Goal: Find specific page/section: Find specific page/section

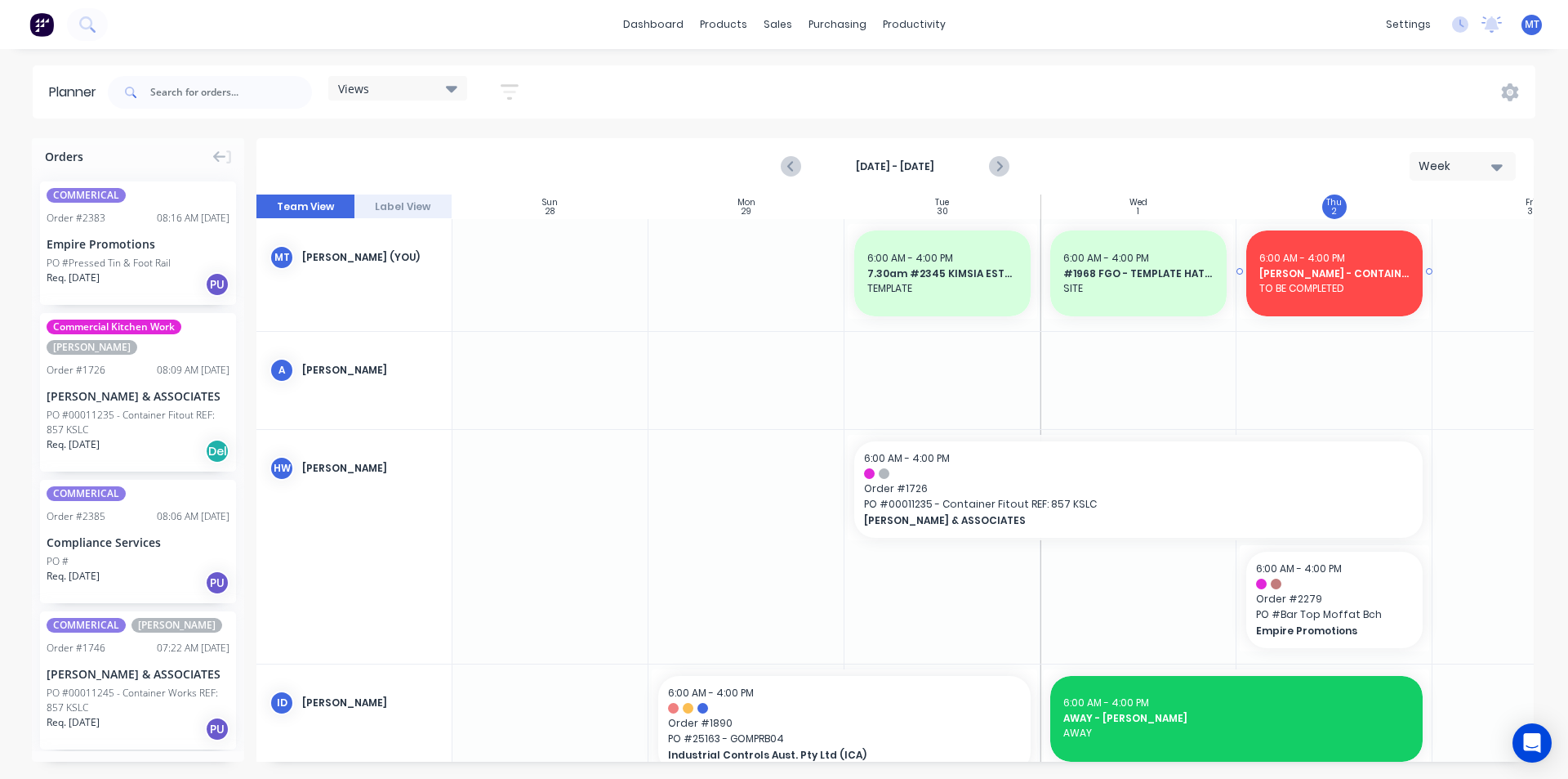
scroll to position [0, 297]
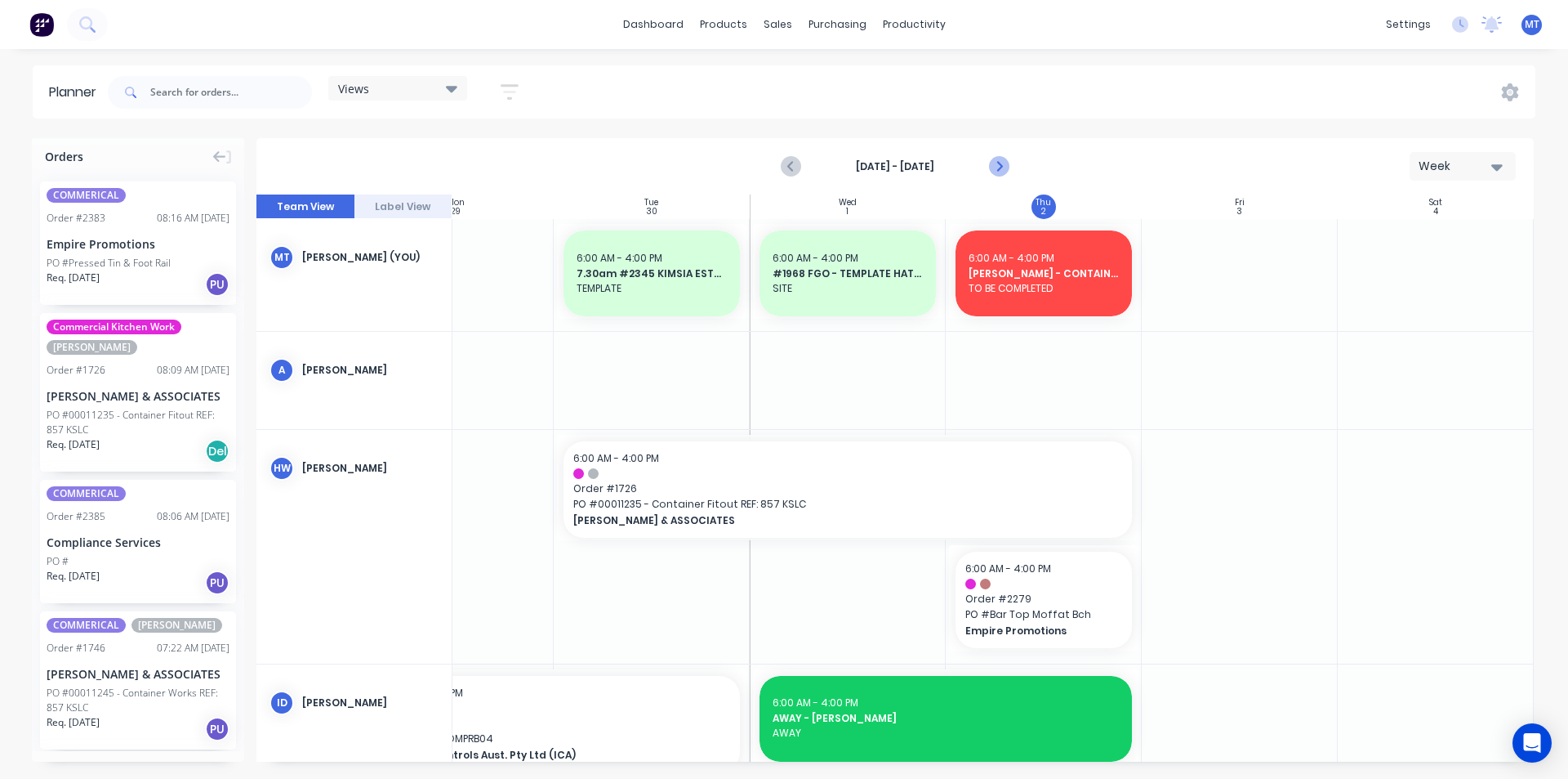
click at [1002, 168] on icon "Next page" at bounding box center [997, 166] width 19 height 19
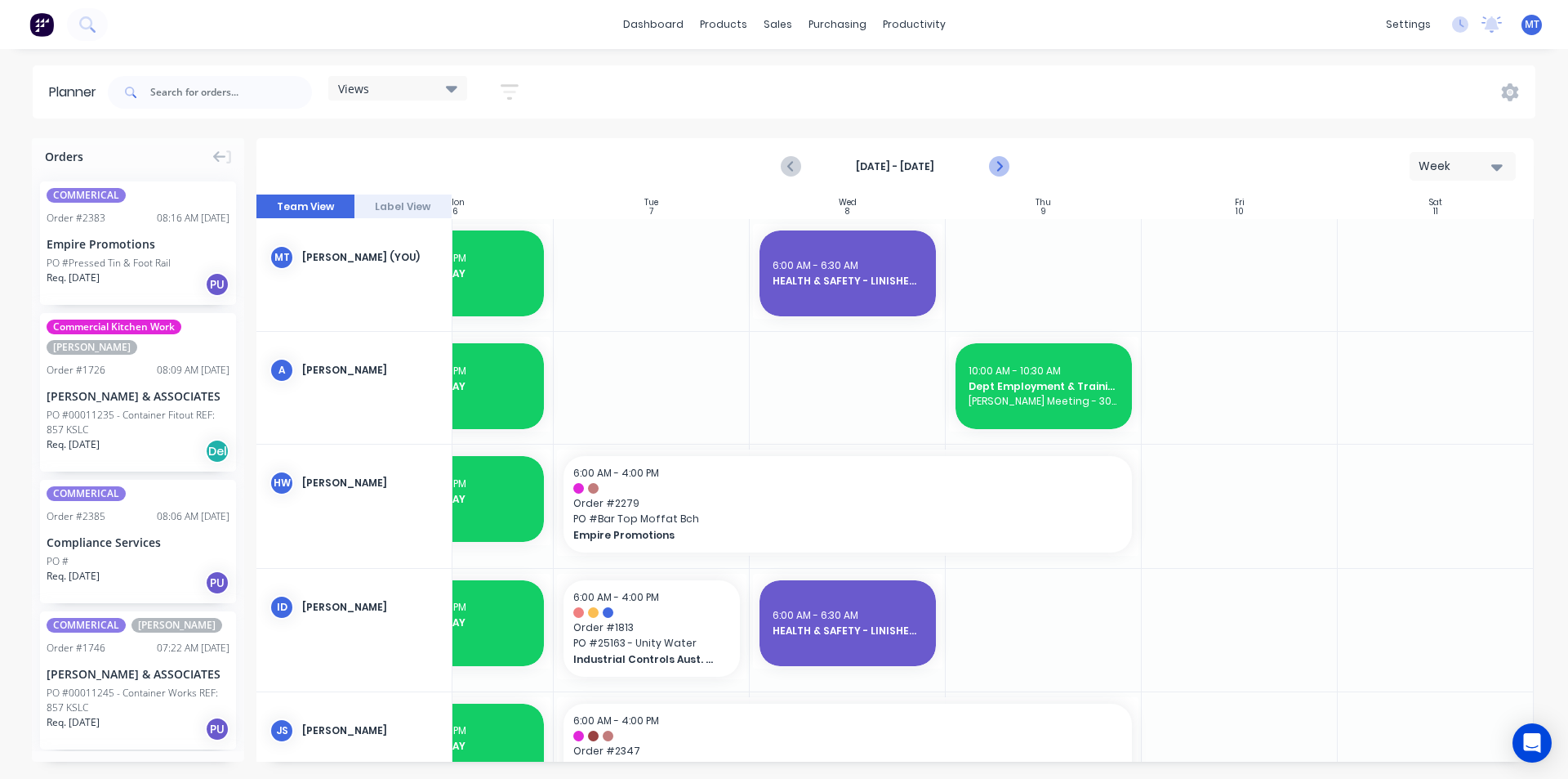
click at [1001, 168] on icon "Next page" at bounding box center [998, 167] width 8 height 13
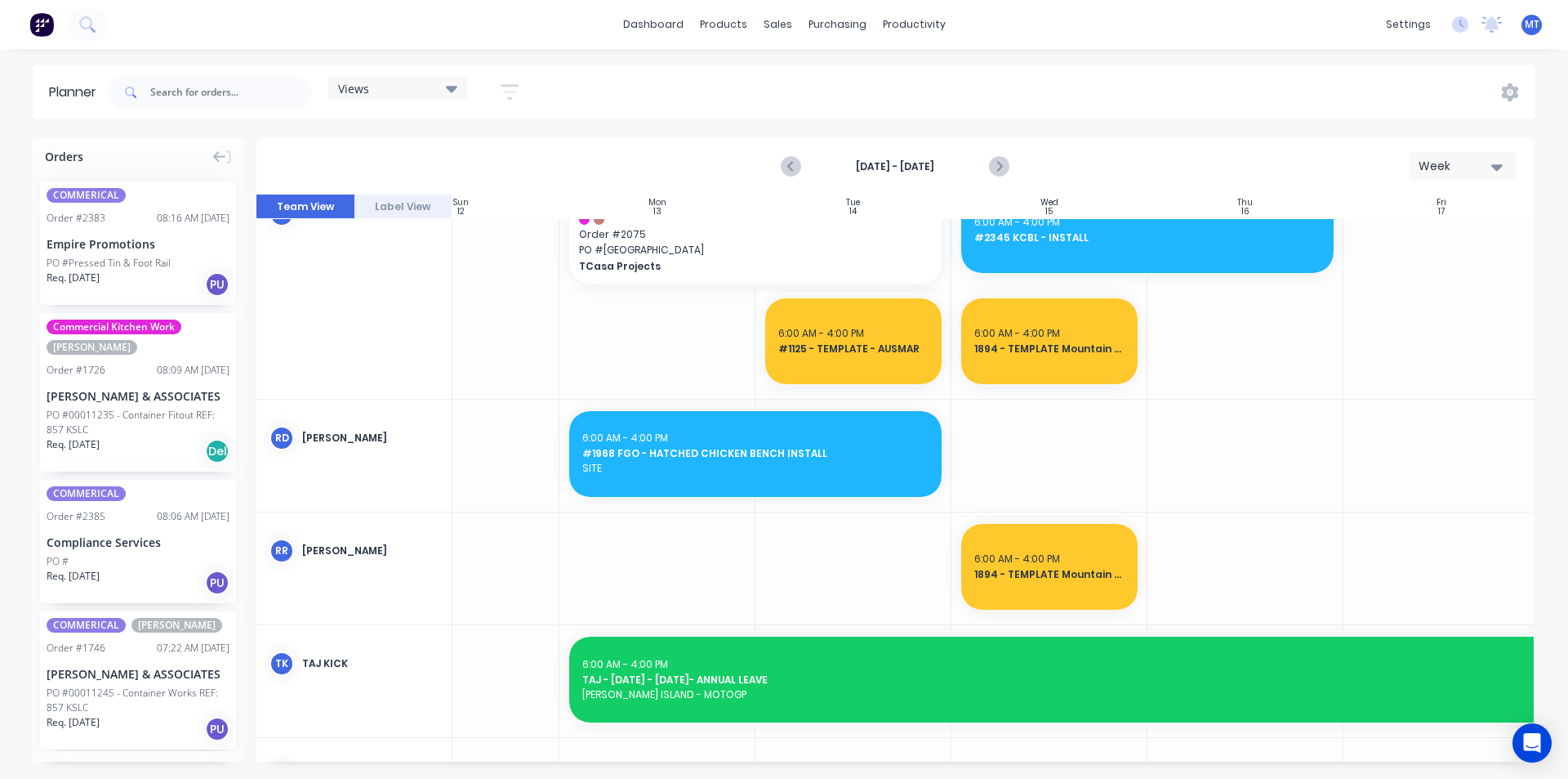
scroll to position [1138, 89]
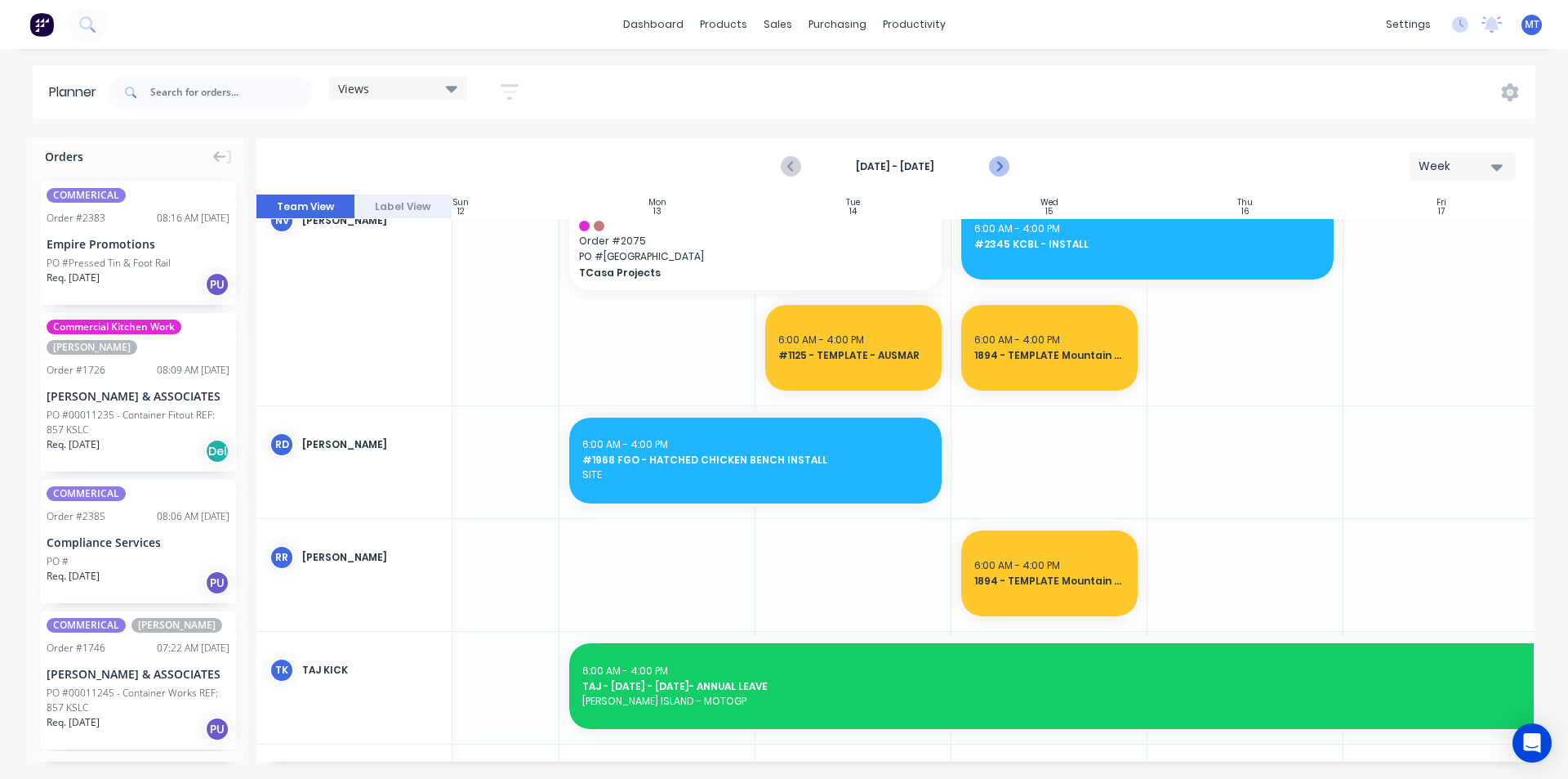
click at [998, 170] on icon "Next page" at bounding box center [998, 167] width 8 height 13
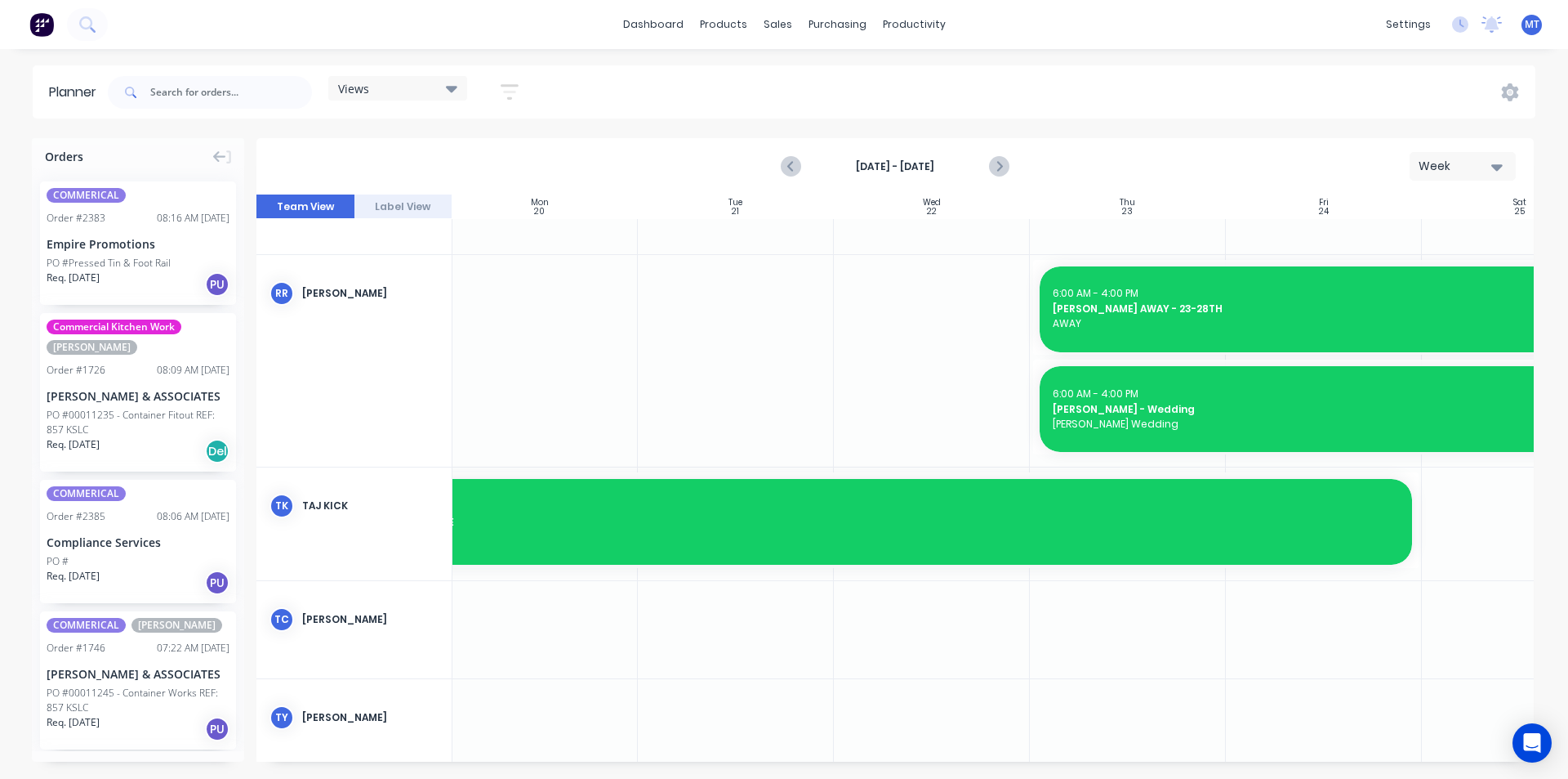
scroll to position [1231, 297]
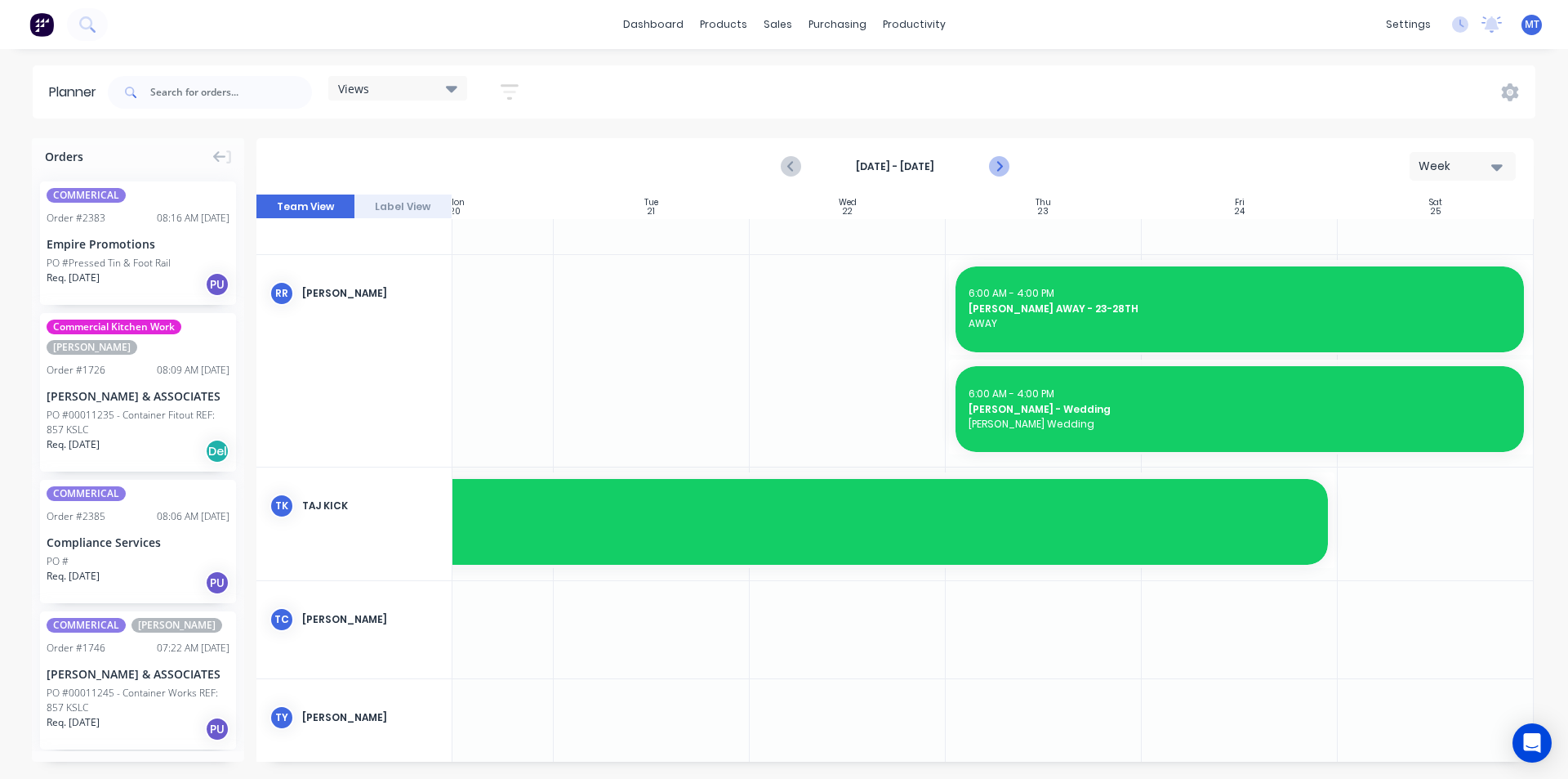
click at [1002, 164] on icon "Next page" at bounding box center [997, 166] width 19 height 19
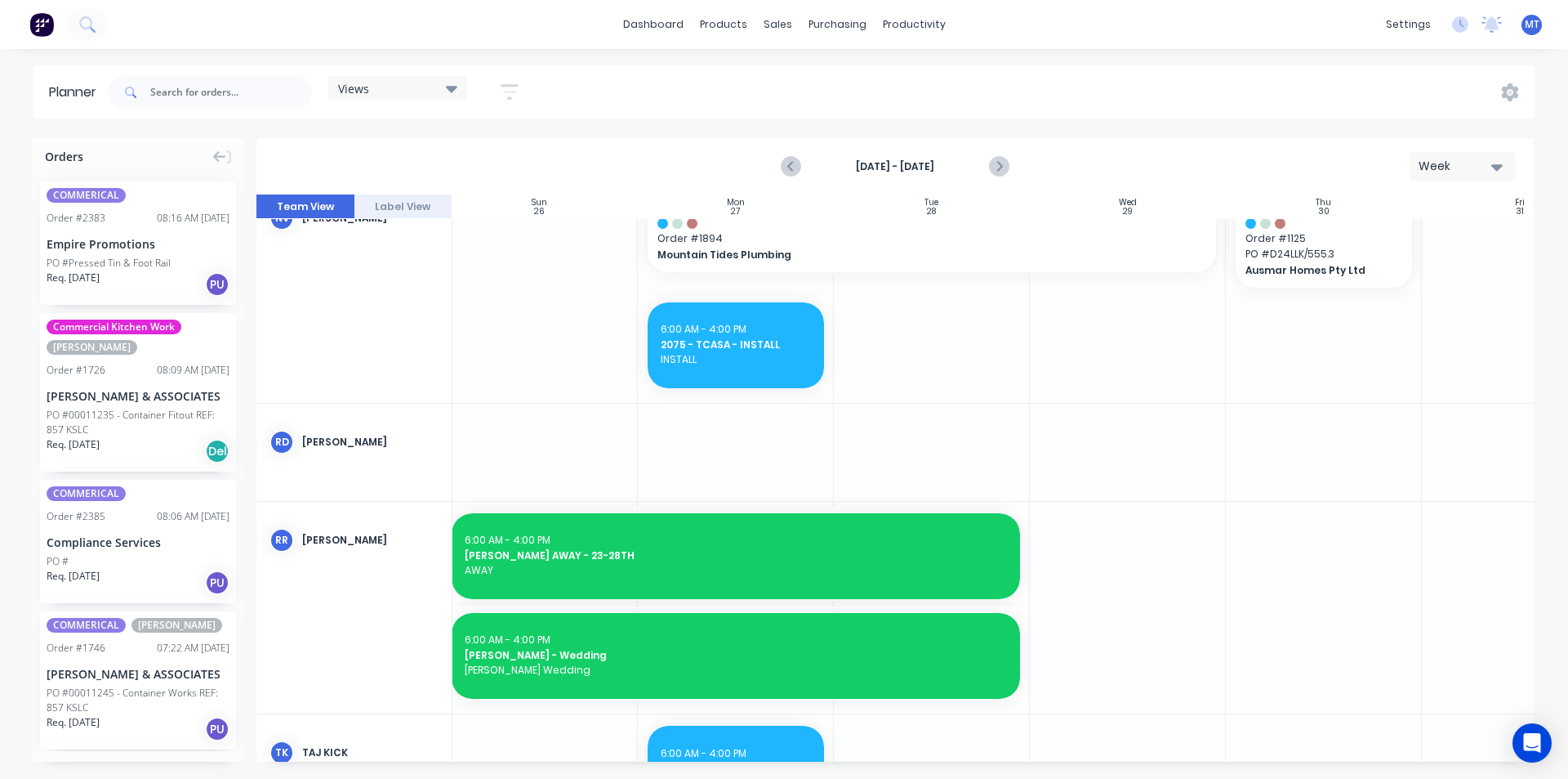
scroll to position [773, 11]
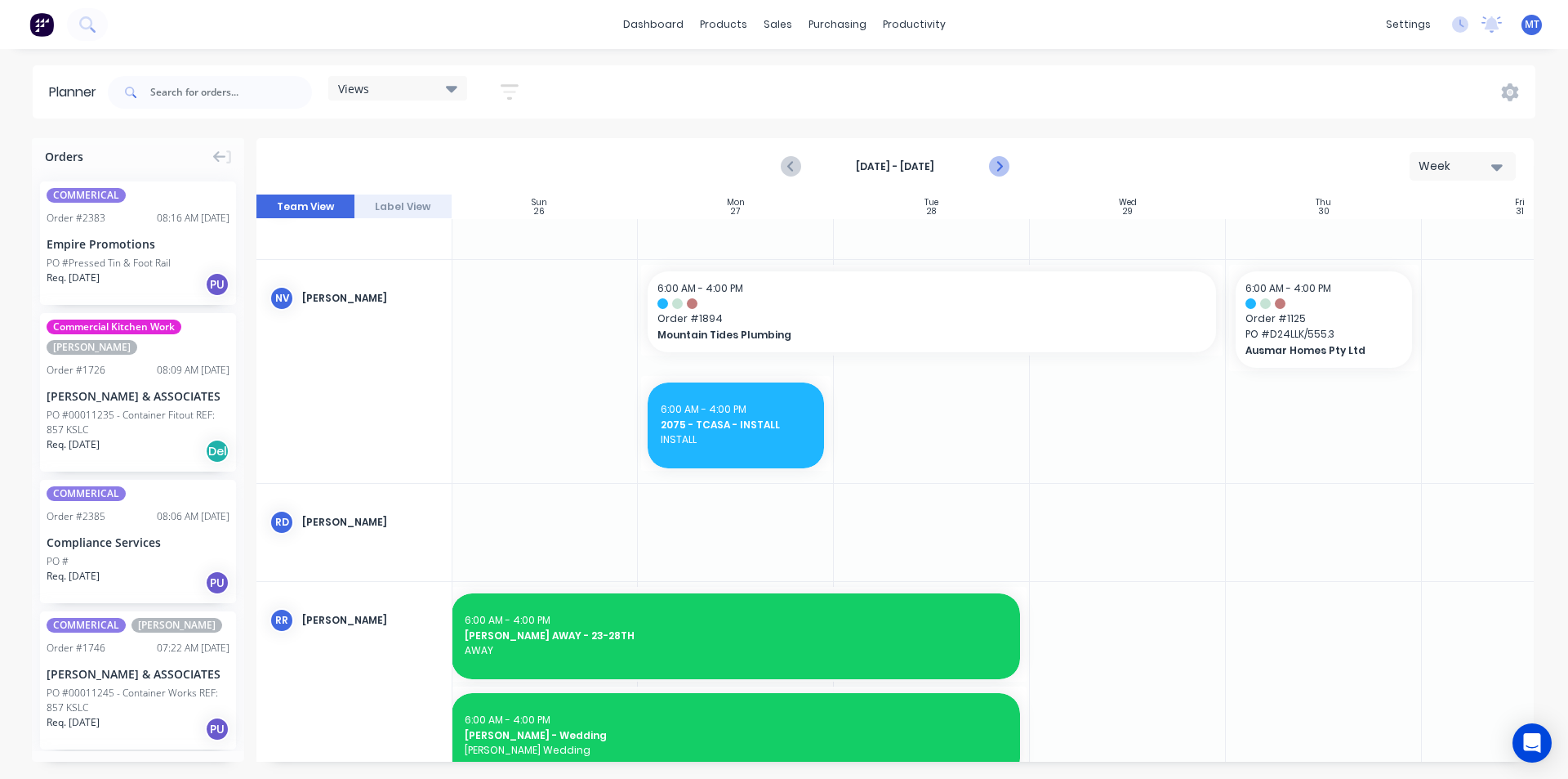
click at [997, 168] on icon "Next page" at bounding box center [997, 166] width 19 height 19
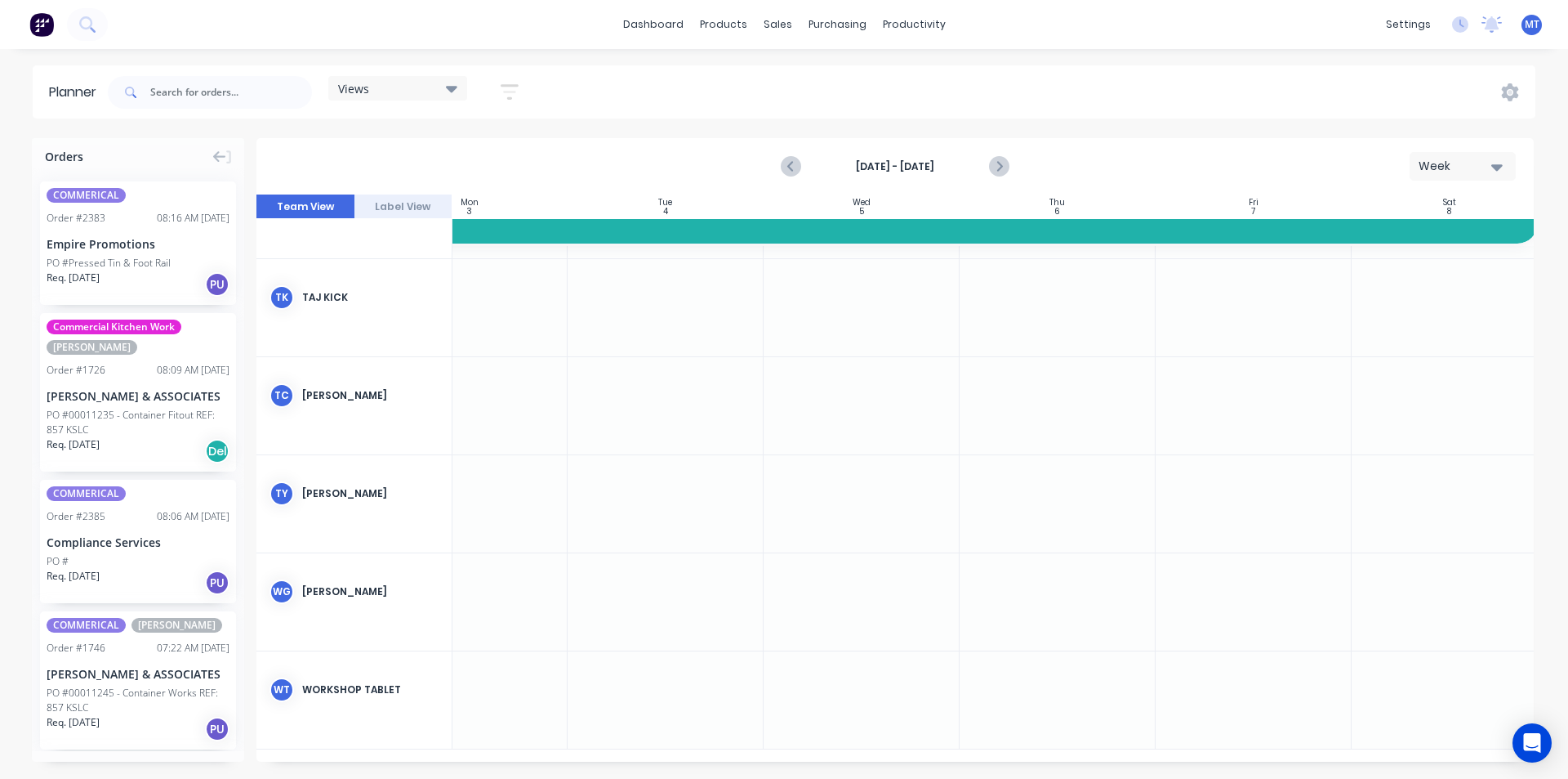
scroll to position [1201, 297]
click at [1004, 166] on icon "Next page" at bounding box center [997, 166] width 19 height 19
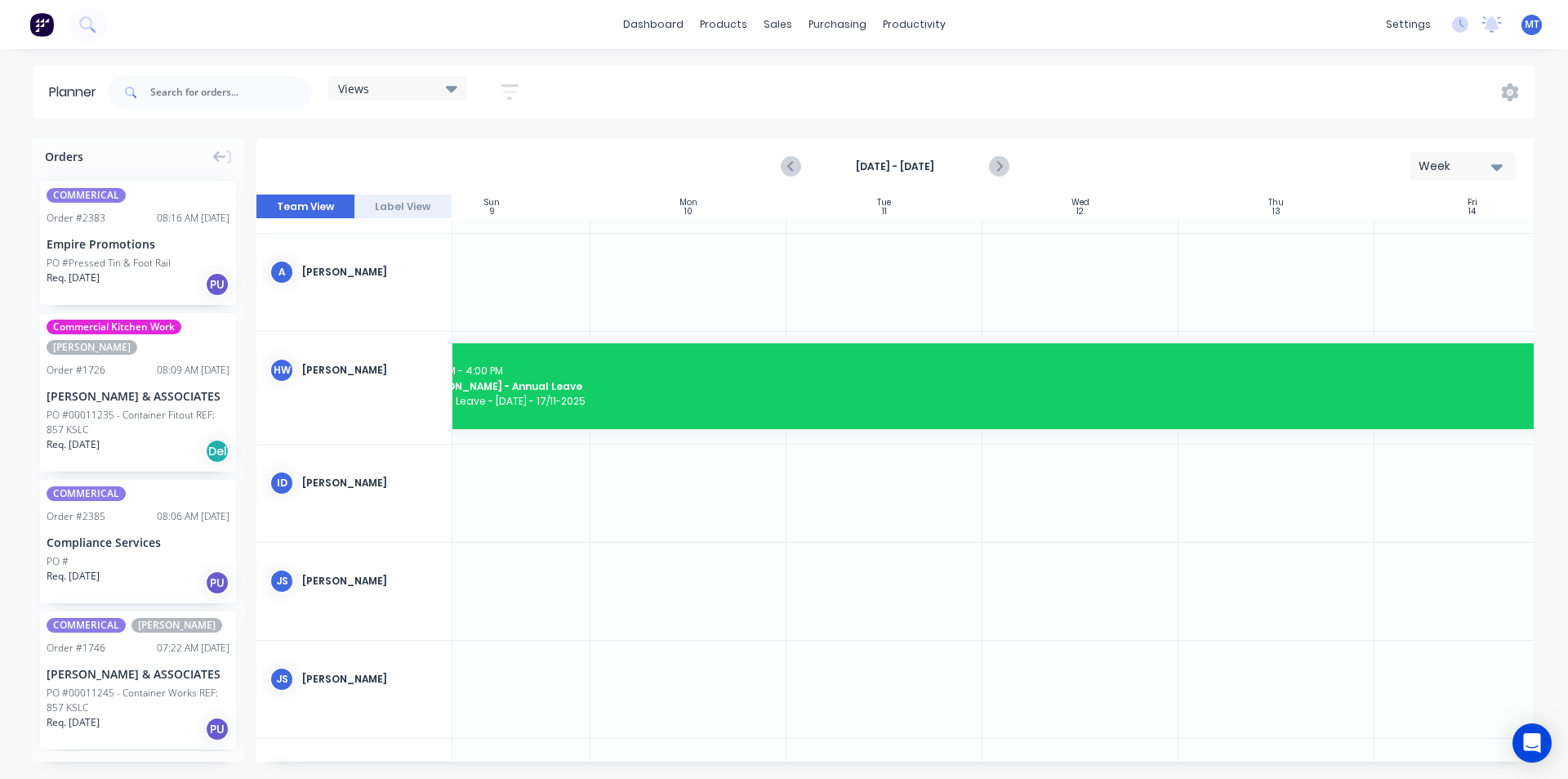
scroll to position [28, 58]
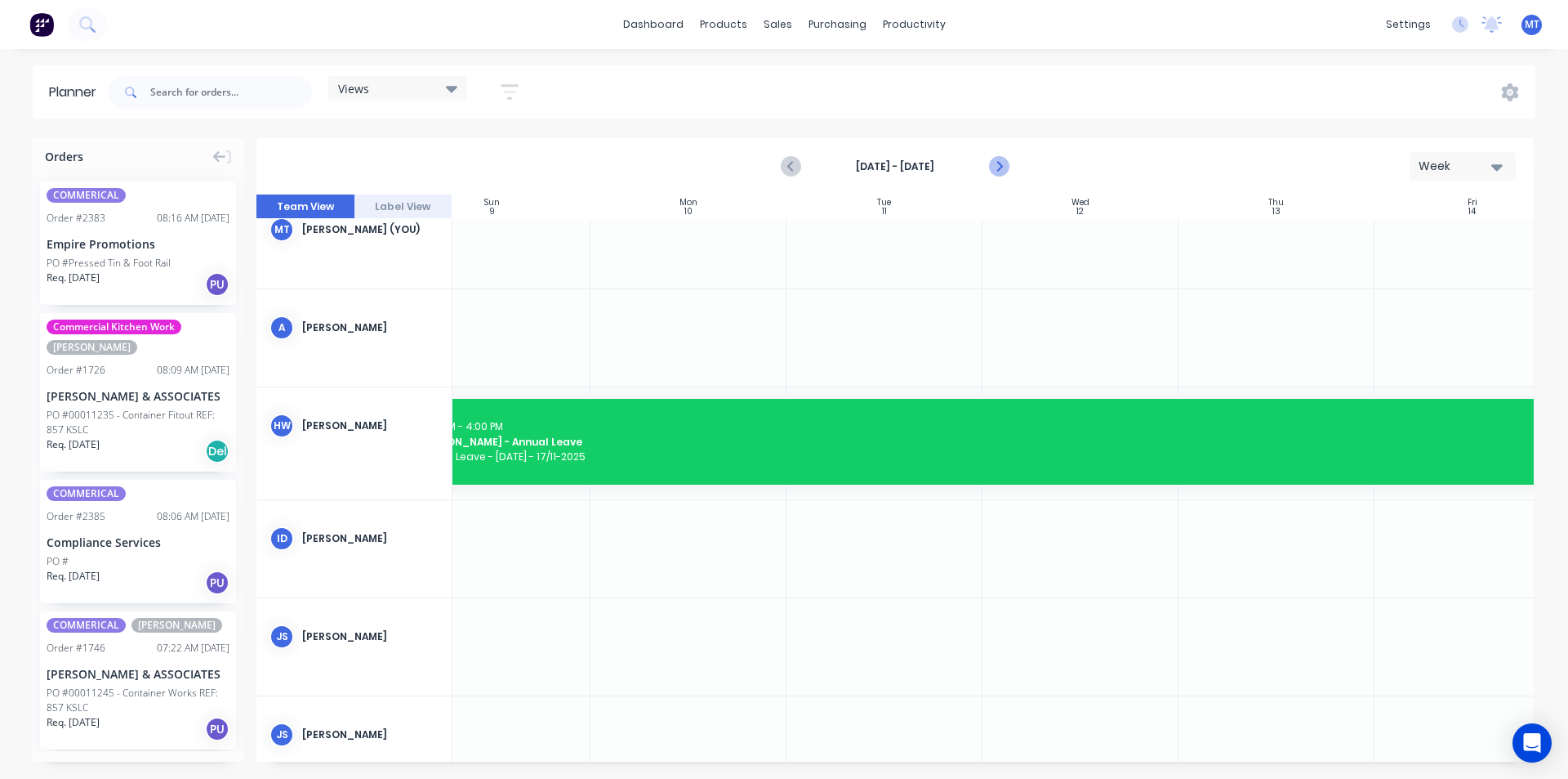
click at [1000, 160] on icon "Next page" at bounding box center [997, 166] width 19 height 19
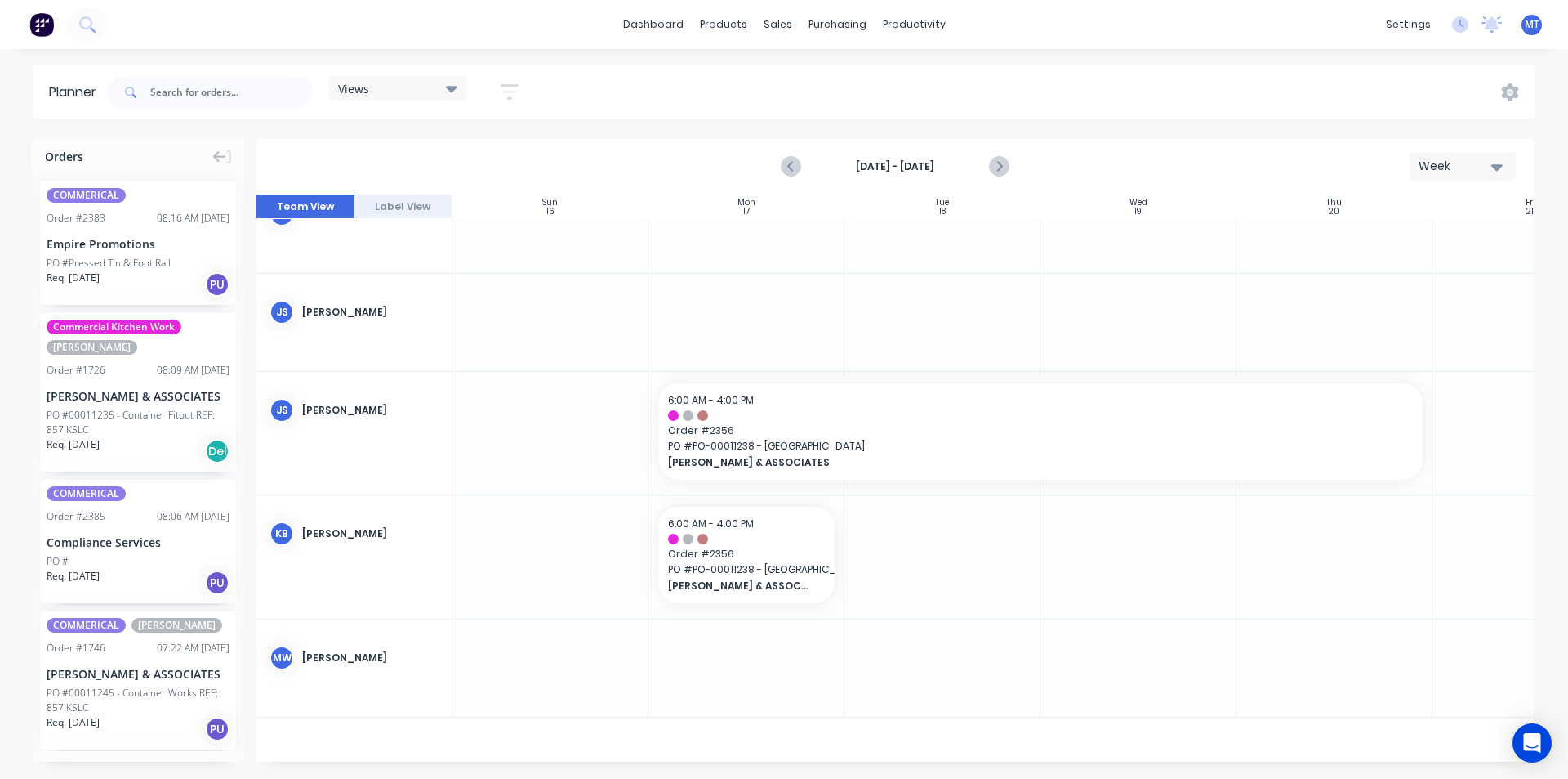
scroll to position [89, 0]
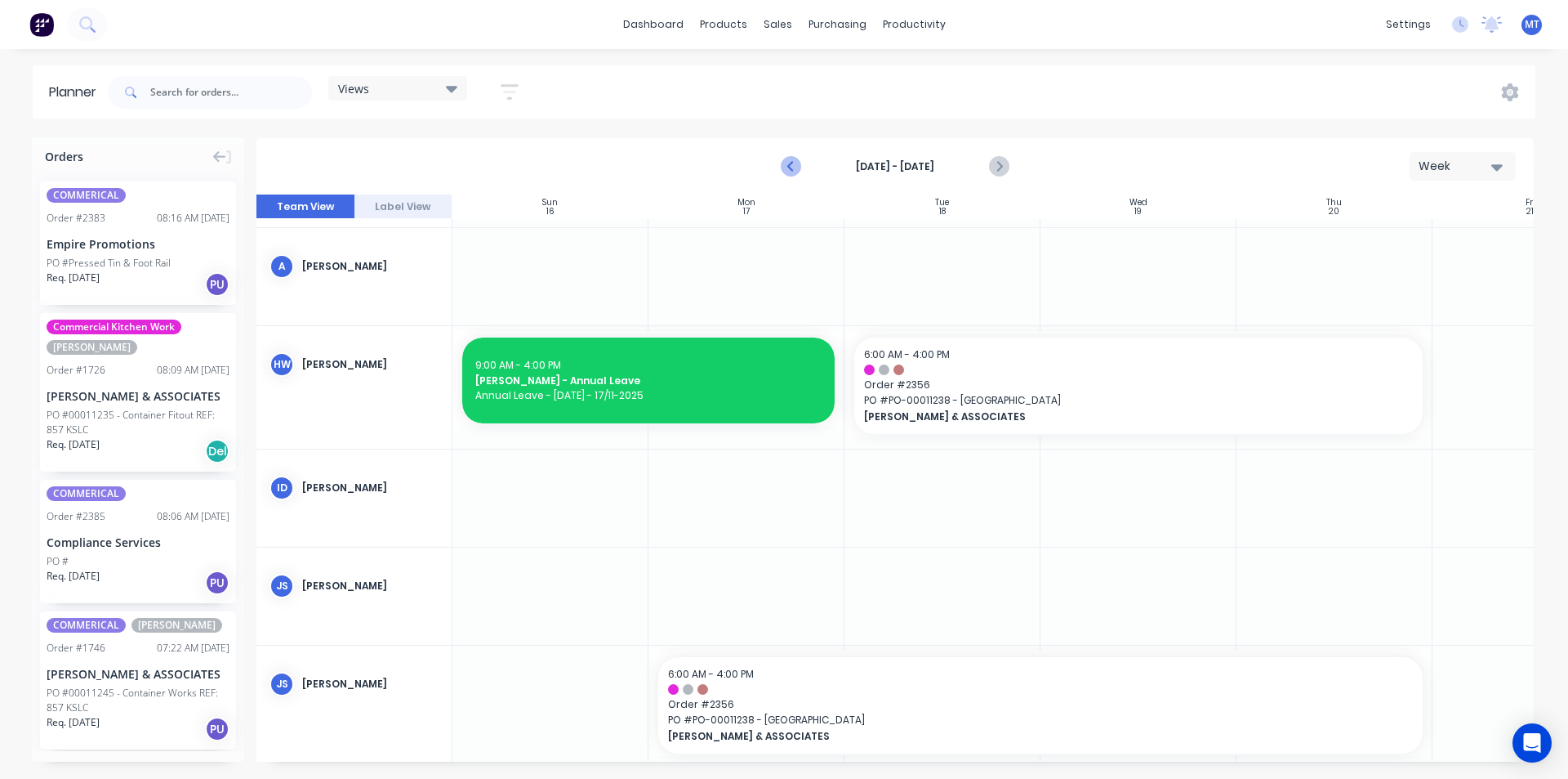
click at [788, 168] on icon "Previous page" at bounding box center [791, 166] width 19 height 19
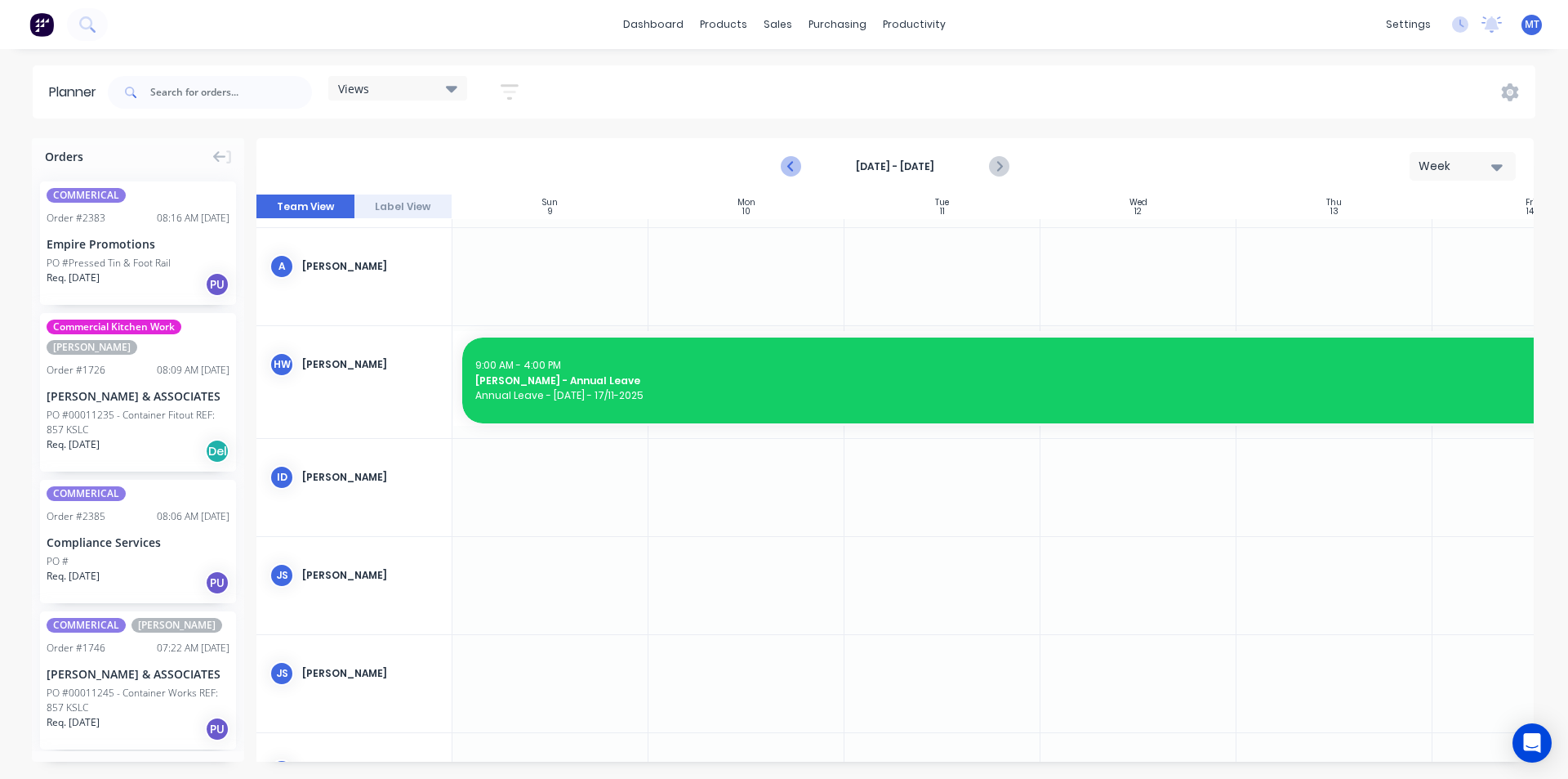
click at [788, 168] on icon "Previous page" at bounding box center [791, 166] width 19 height 19
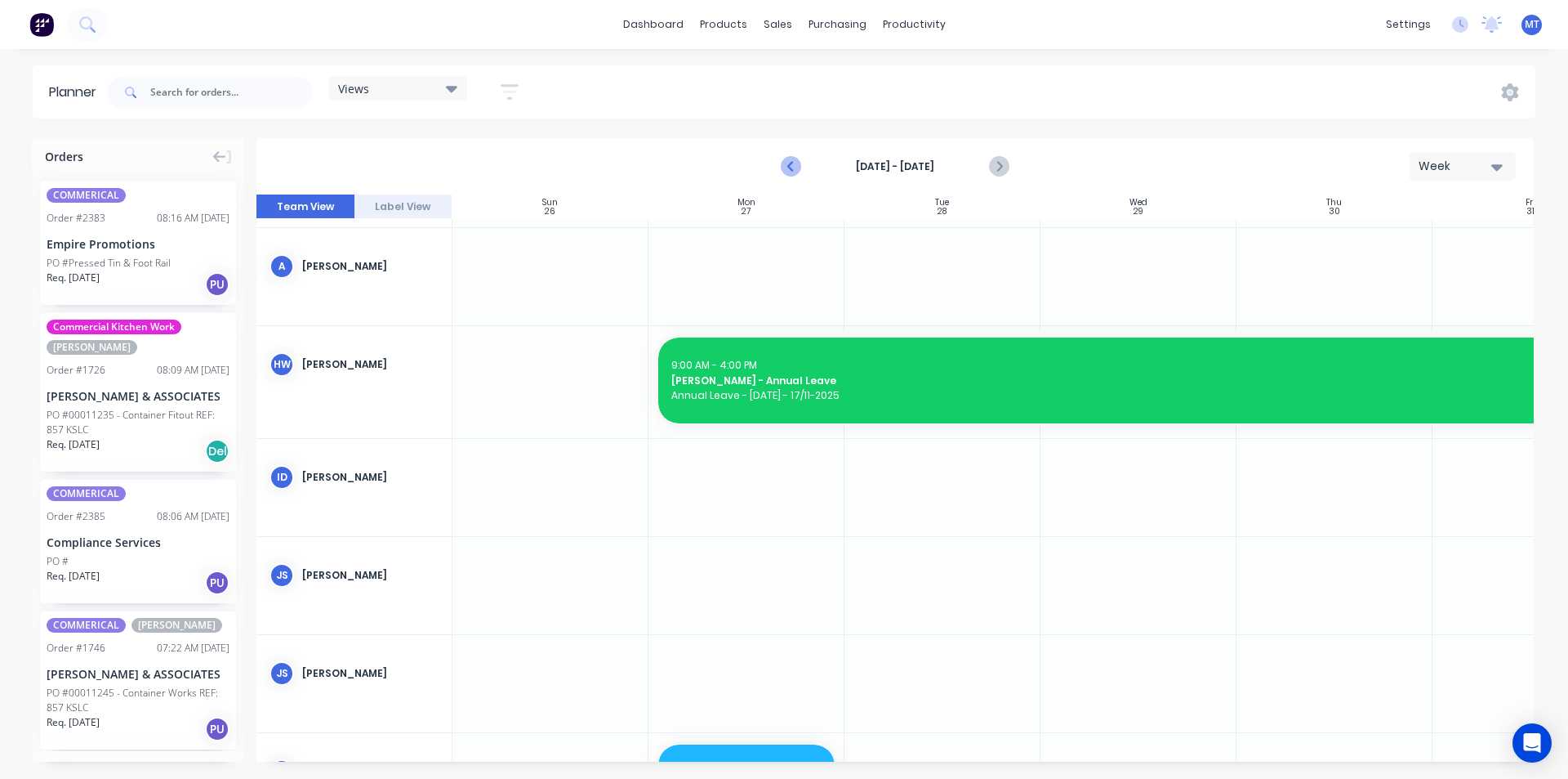
click at [787, 168] on icon "Previous page" at bounding box center [791, 166] width 19 height 19
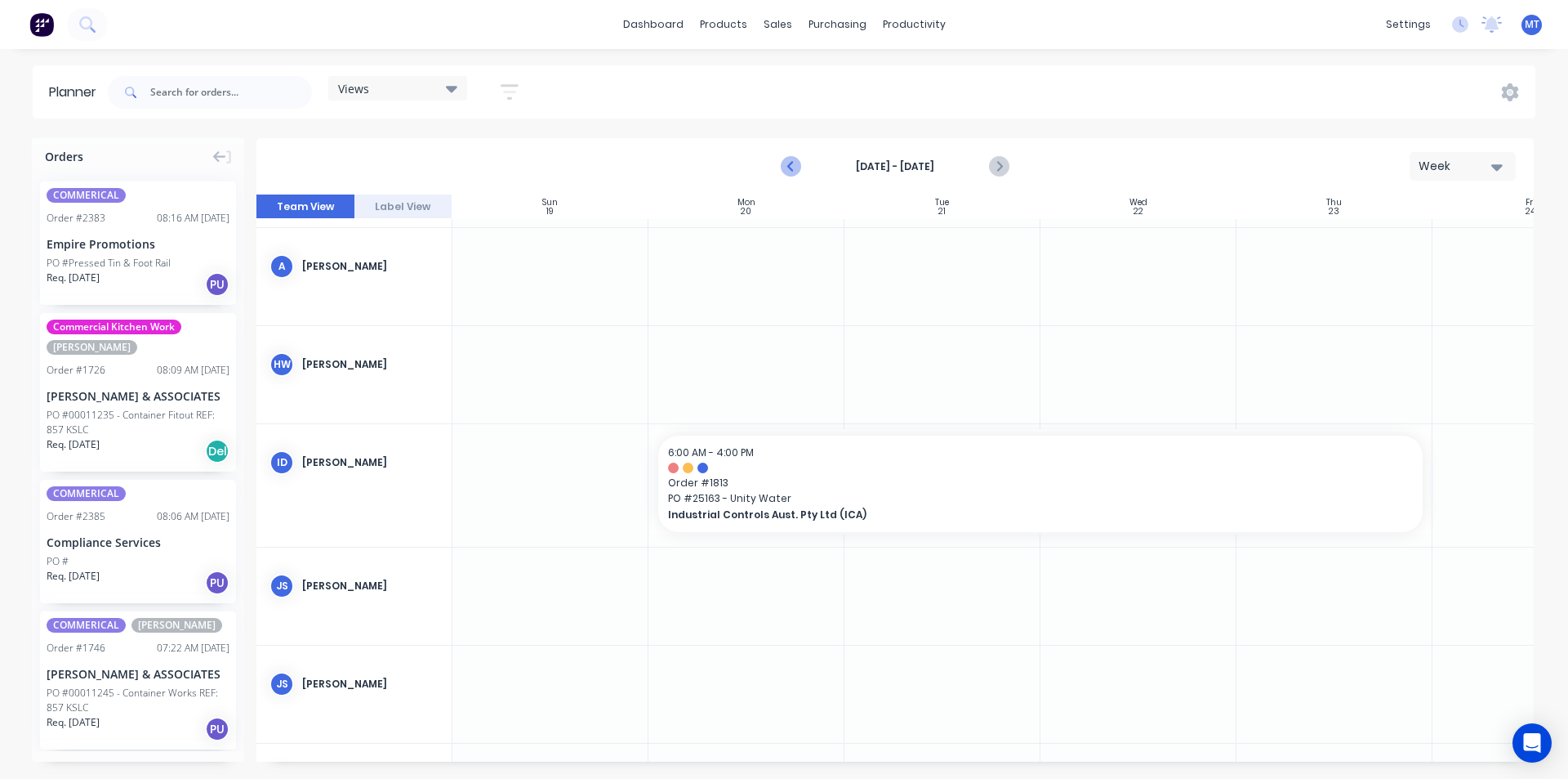
click at [794, 169] on icon "Previous page" at bounding box center [791, 166] width 19 height 19
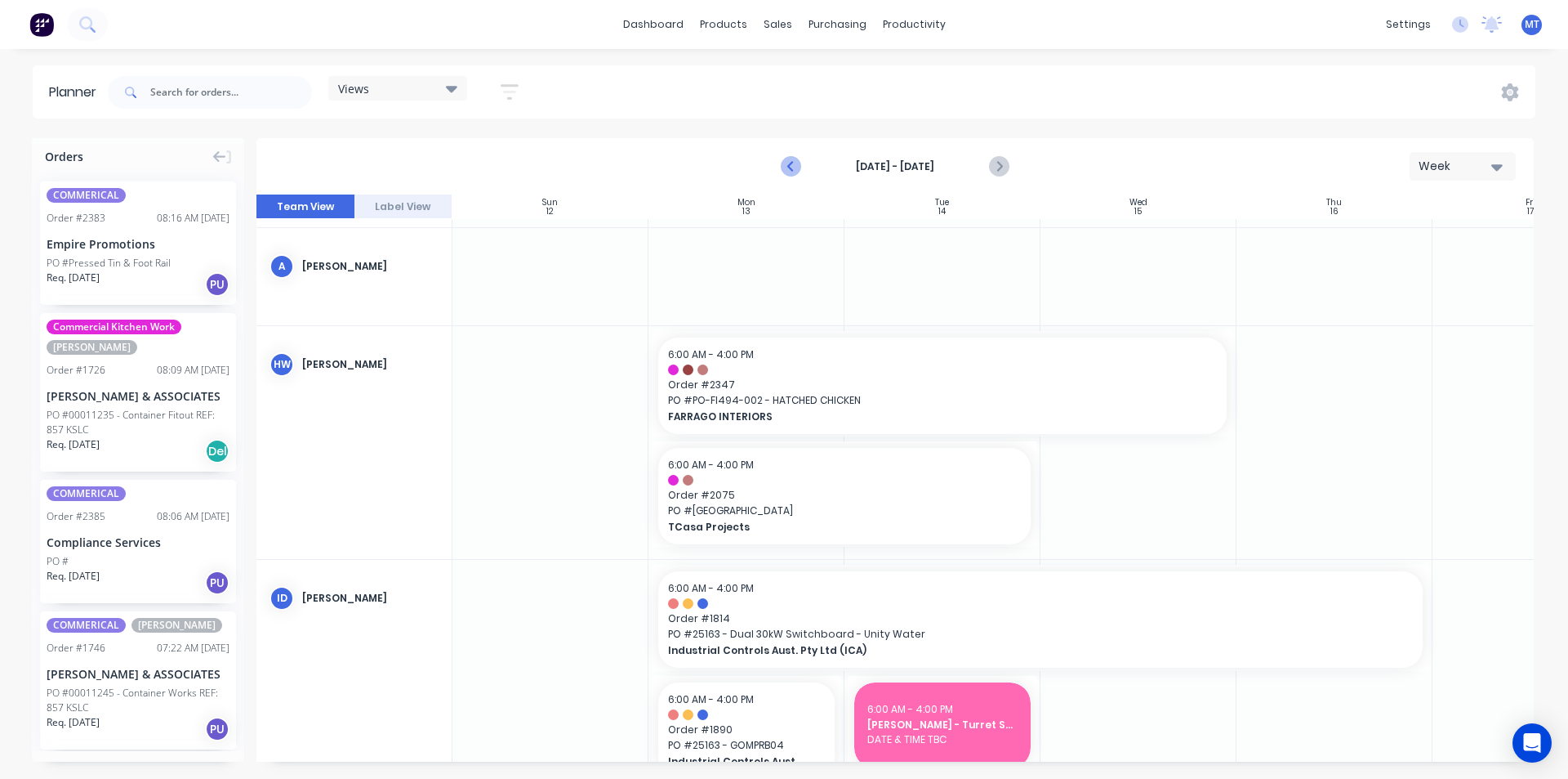
click at [793, 166] on icon "Previous page" at bounding box center [791, 166] width 19 height 19
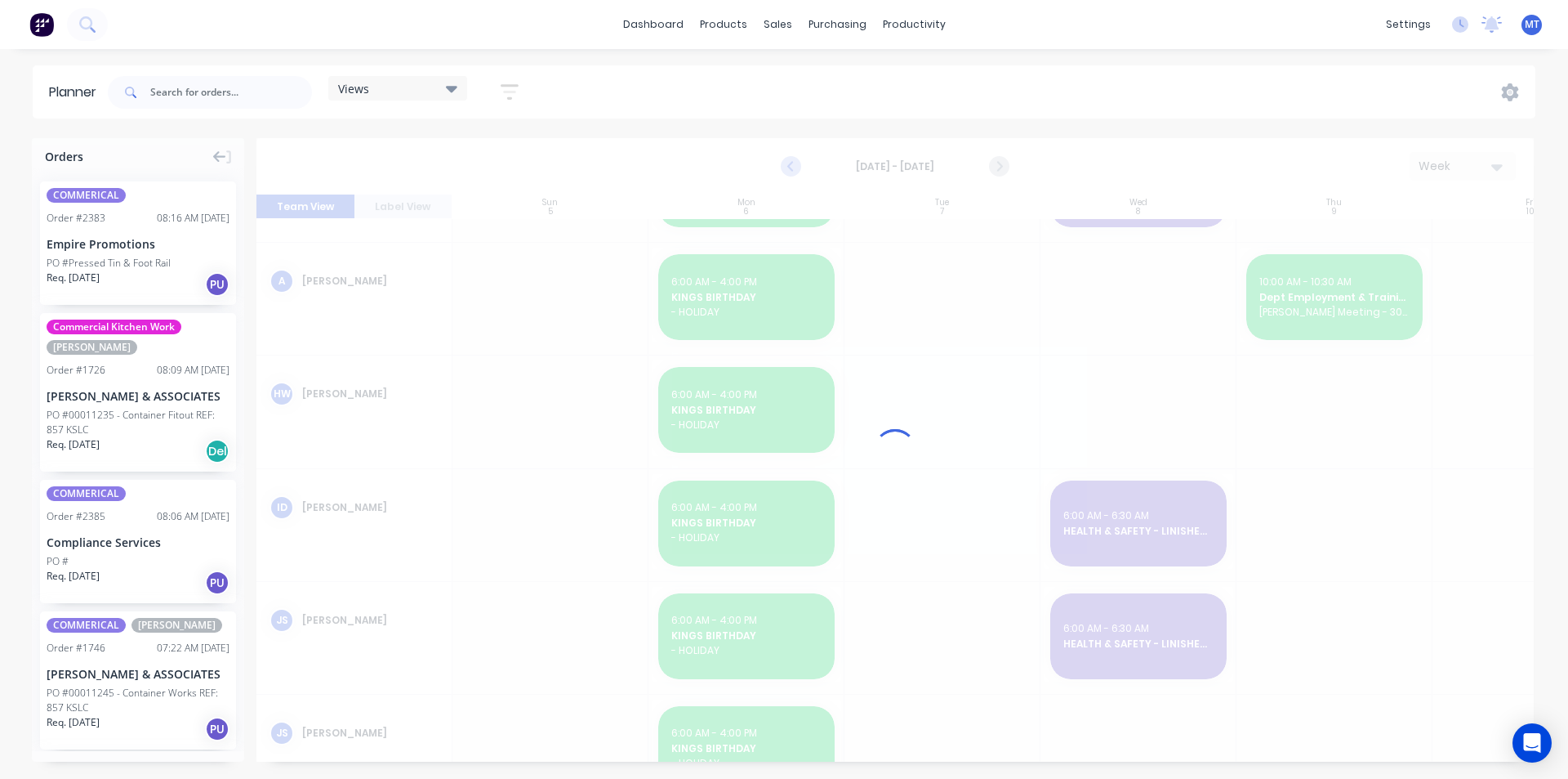
scroll to position [104, 0]
